Goal: Information Seeking & Learning: Learn about a topic

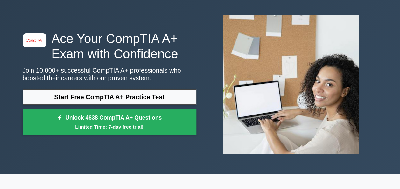
scroll to position [35, 0]
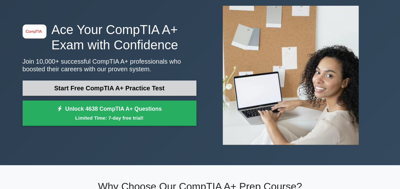
click at [145, 90] on link "Start Free CompTIA A+ Practice Test" at bounding box center [110, 87] width 174 height 15
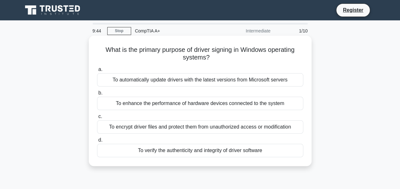
click at [199, 151] on div "To verify the authenticity and integrity of driver software" at bounding box center [200, 150] width 206 height 13
click at [97, 142] on input "d. To verify the authenticity and integrity of driver software" at bounding box center [97, 140] width 0 height 4
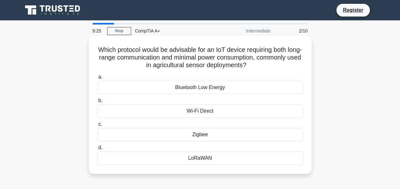
click at [243, 136] on div "Zigbee" at bounding box center [200, 134] width 206 height 13
click at [97, 126] on input "c. Zigbee" at bounding box center [97, 124] width 0 height 4
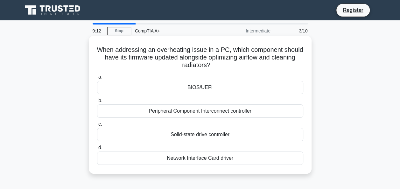
click at [261, 135] on div "Solid-state drive controller" at bounding box center [200, 134] width 206 height 13
click at [97, 126] on input "c. Solid-state drive controller" at bounding box center [97, 124] width 0 height 4
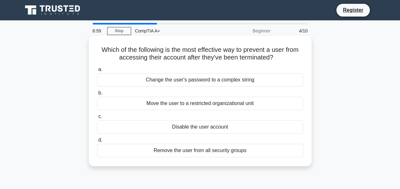
click at [225, 129] on div "Disable the user account" at bounding box center [200, 126] width 206 height 13
click at [97, 119] on input "c. Disable the user account" at bounding box center [97, 117] width 0 height 4
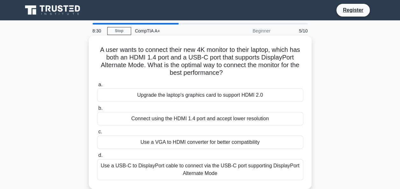
click at [234, 169] on div "Use a USB-C to DisplayPort cable to connect via the USB-C port supporting Displ…" at bounding box center [200, 169] width 206 height 21
click at [97, 157] on input "d. Use a USB-C to DisplayPort cable to connect via the USB-C port supporting Di…" at bounding box center [97, 155] width 0 height 4
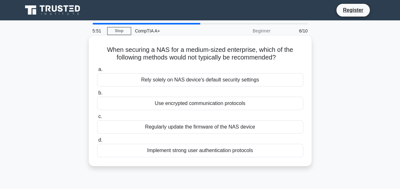
click at [258, 82] on div "Rely solely on NAS device's default security settings" at bounding box center [200, 79] width 206 height 13
click at [97, 72] on input "a. Rely solely on NAS device's default security settings" at bounding box center [97, 69] width 0 height 4
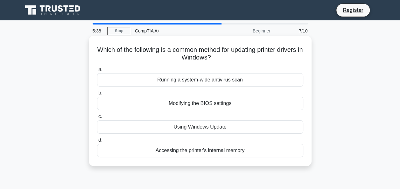
click at [219, 129] on div "Using Windows Update" at bounding box center [200, 126] width 206 height 13
click at [97, 119] on input "c. Using Windows Update" at bounding box center [97, 117] width 0 height 4
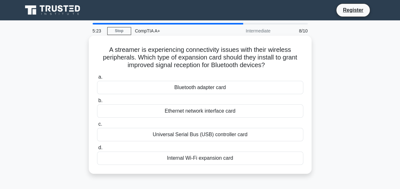
click at [231, 93] on div "Bluetooth adapter card" at bounding box center [200, 87] width 206 height 13
click at [97, 79] on input "a. Bluetooth adapter card" at bounding box center [97, 77] width 0 height 4
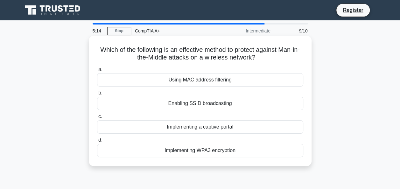
click at [207, 150] on div "Implementing WPA3 encryption" at bounding box center [200, 150] width 206 height 13
click at [97, 142] on input "d. Implementing WPA3 encryption" at bounding box center [97, 140] width 0 height 4
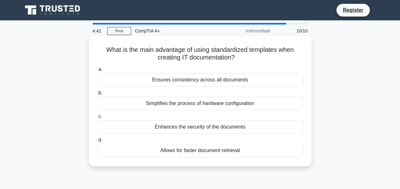
click at [211, 152] on div "Allows for faster document retrieval" at bounding box center [200, 150] width 206 height 13
click at [97, 142] on input "d. Allows for faster document retrieval" at bounding box center [97, 140] width 0 height 4
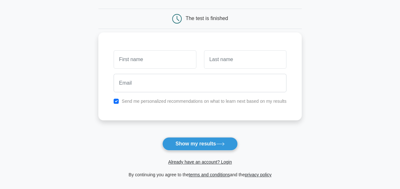
scroll to position [56, 0]
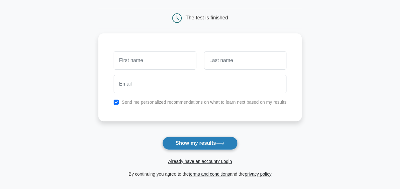
click at [202, 138] on button "Show my results" at bounding box center [199, 142] width 75 height 13
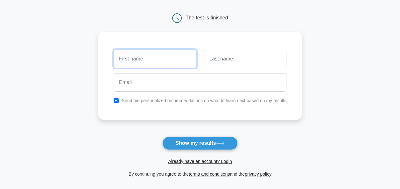
click at [187, 59] on input "text" at bounding box center [155, 59] width 82 height 18
type input "jake"
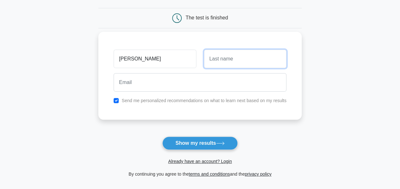
click at [225, 60] on input "text" at bounding box center [245, 59] width 82 height 18
type input "paul"
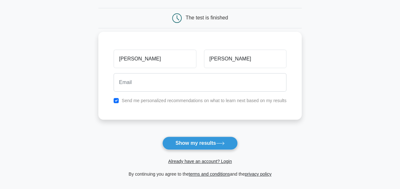
drag, startPoint x: 216, startPoint y: 92, endPoint x: 232, endPoint y: 81, distance: 19.2
click at [232, 81] on div at bounding box center [200, 83] width 180 height 24
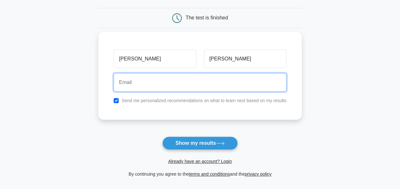
click at [232, 81] on input "email" at bounding box center [200, 82] width 173 height 18
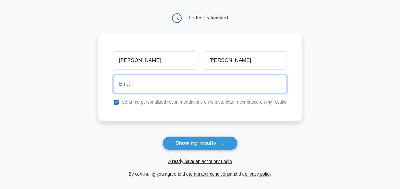
type input "akromero14@icloud.com"
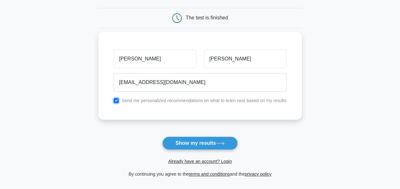
click at [115, 101] on input "checkbox" at bounding box center [116, 100] width 5 height 5
checkbox input "true"
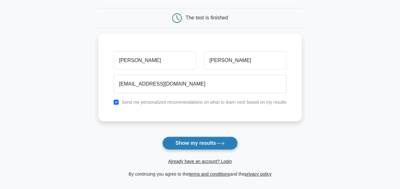
click at [193, 146] on button "Show my results" at bounding box center [199, 142] width 75 height 13
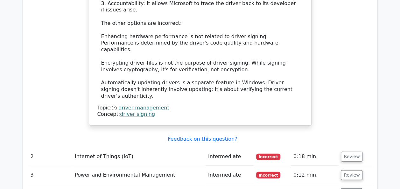
scroll to position [811, 0]
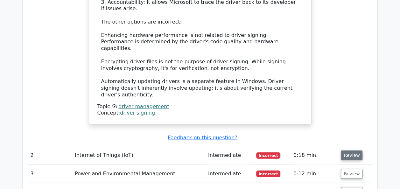
click at [355, 150] on button "Review" at bounding box center [352, 155] width 22 height 10
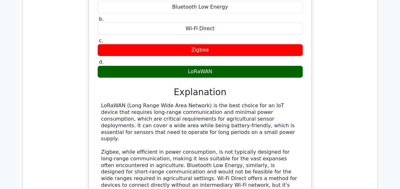
scroll to position [1026, 0]
